Goal: Information Seeking & Learning: Learn about a topic

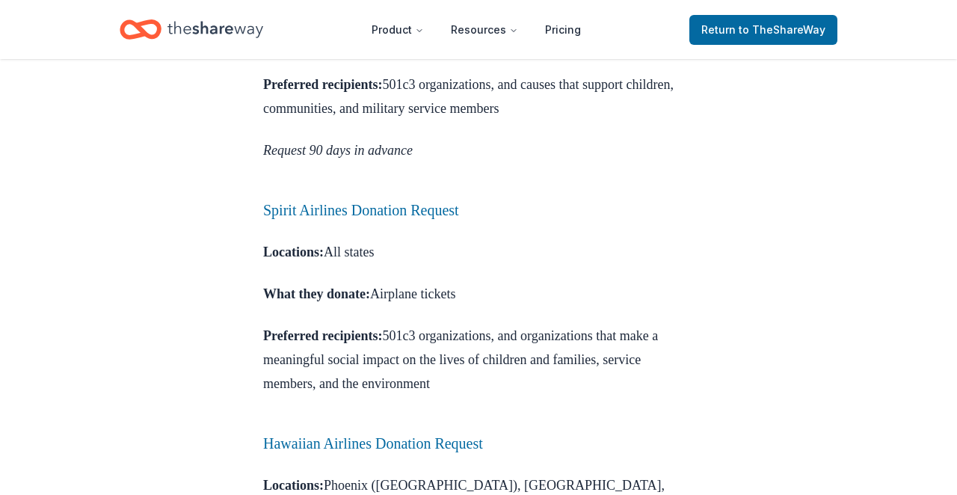
scroll to position [1251, 0]
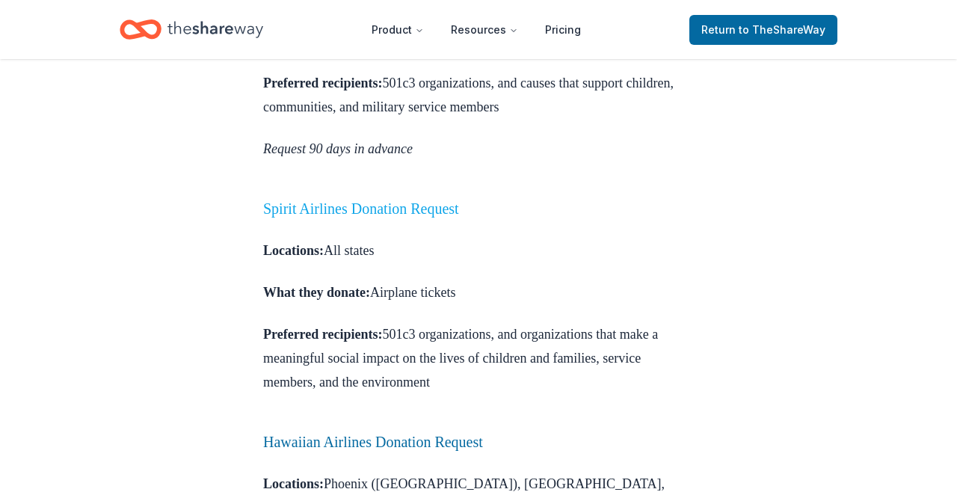
click at [395, 200] on link "Spirit Airlines Donation Request" at bounding box center [361, 208] width 196 height 16
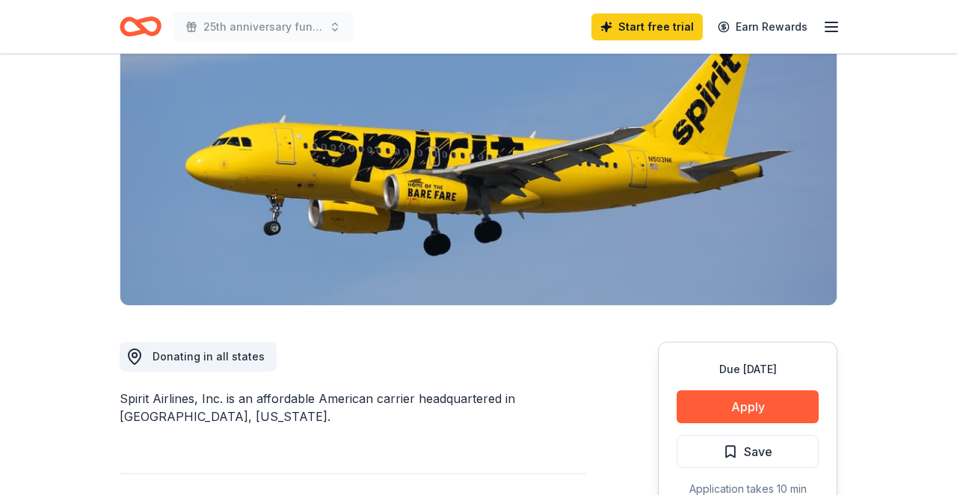
scroll to position [149, 0]
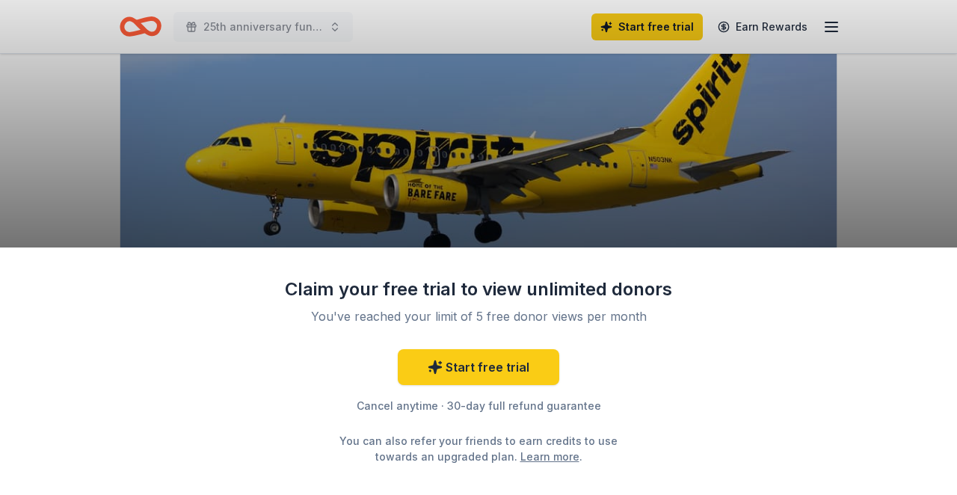
drag, startPoint x: 709, startPoint y: 344, endPoint x: 717, endPoint y: 289, distance: 55.9
click at [552, 224] on div "Claim your free trial to view unlimited donors You've reached your limit of 5 f…" at bounding box center [478, 247] width 957 height 495
click at [189, 208] on div "Claim your free trial to view unlimited donors You've reached your limit of 5 f…" at bounding box center [478, 247] width 957 height 495
